Goal: Find specific page/section: Find specific page/section

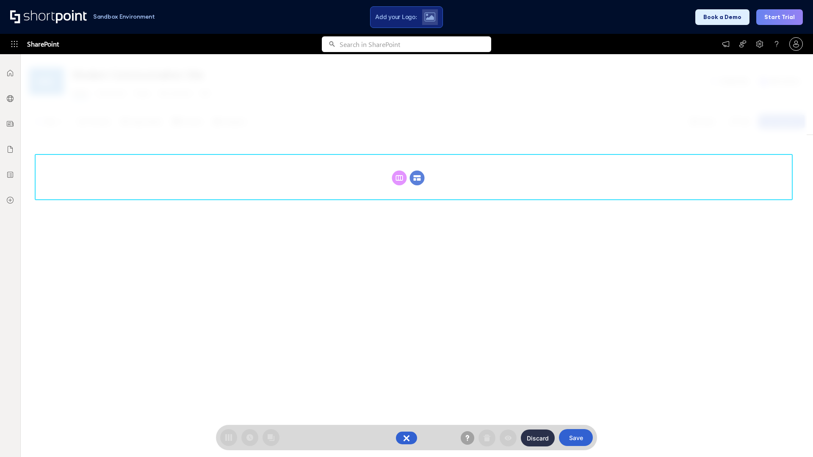
click at [417, 178] on circle at bounding box center [417, 178] width 15 height 15
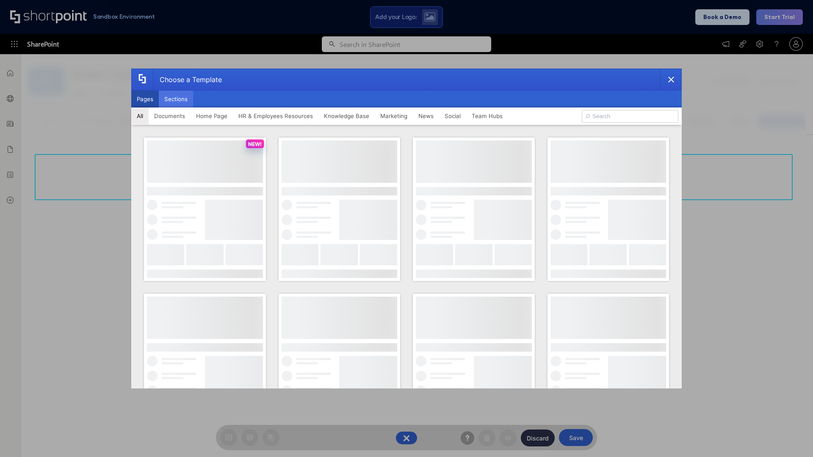
click at [176, 99] on button "Sections" at bounding box center [176, 99] width 34 height 17
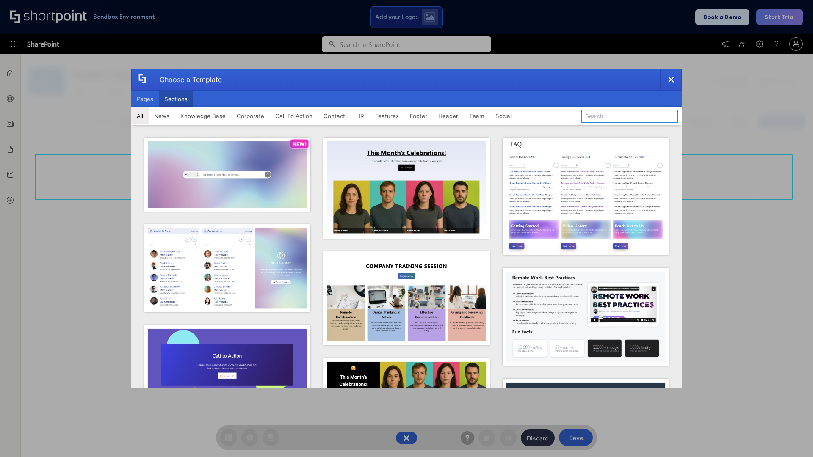
type input "Teammate 2"
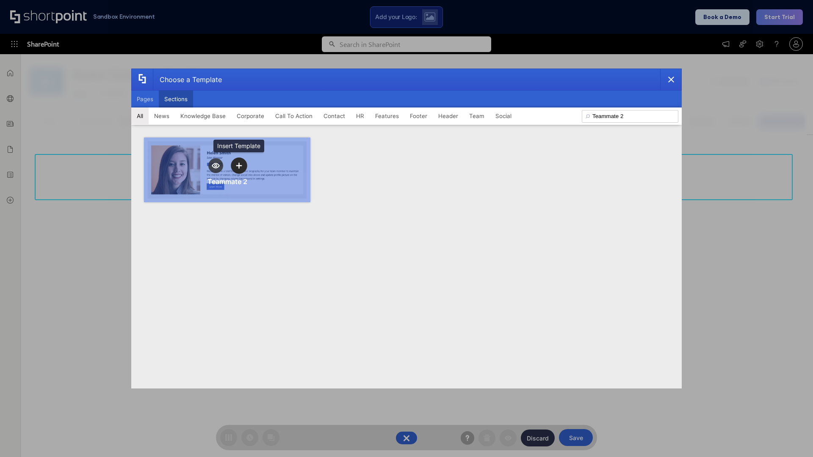
click at [239, 166] on icon "template selector" at bounding box center [239, 166] width 6 height 6
